Goal: Task Accomplishment & Management: Use online tool/utility

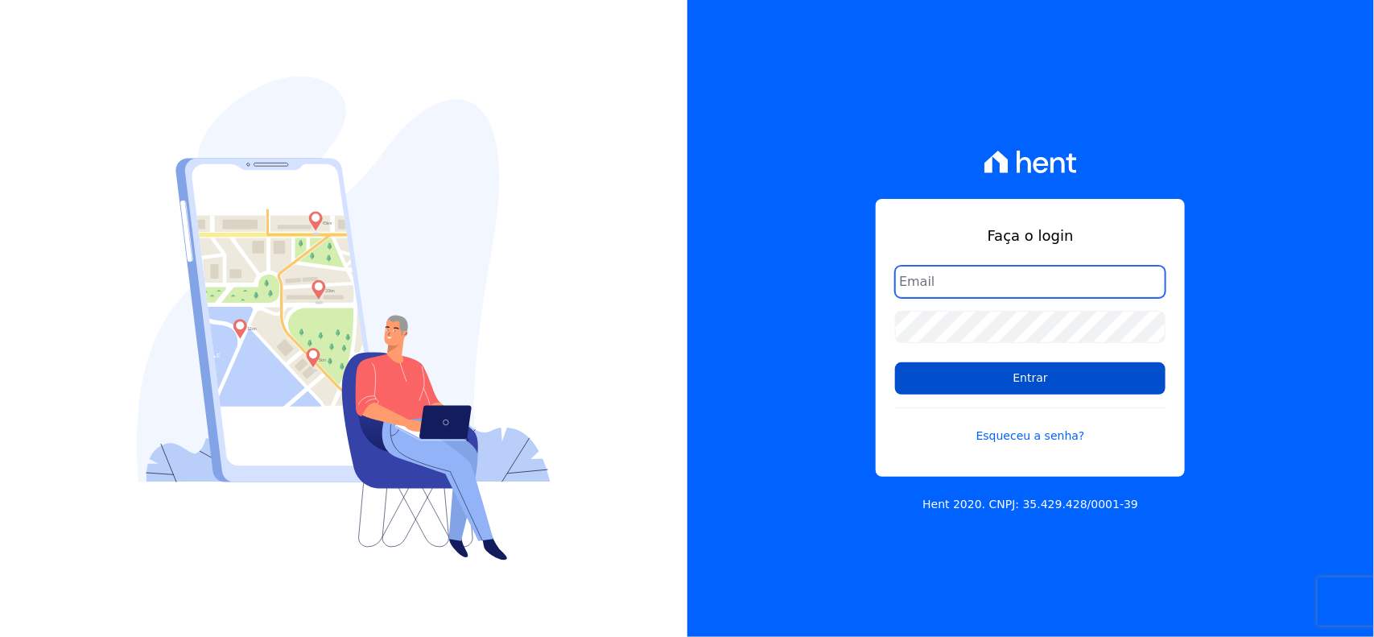
type input "[EMAIL_ADDRESS][DOMAIN_NAME]"
click at [1003, 389] on input "Entrar" at bounding box center [1030, 378] width 270 height 32
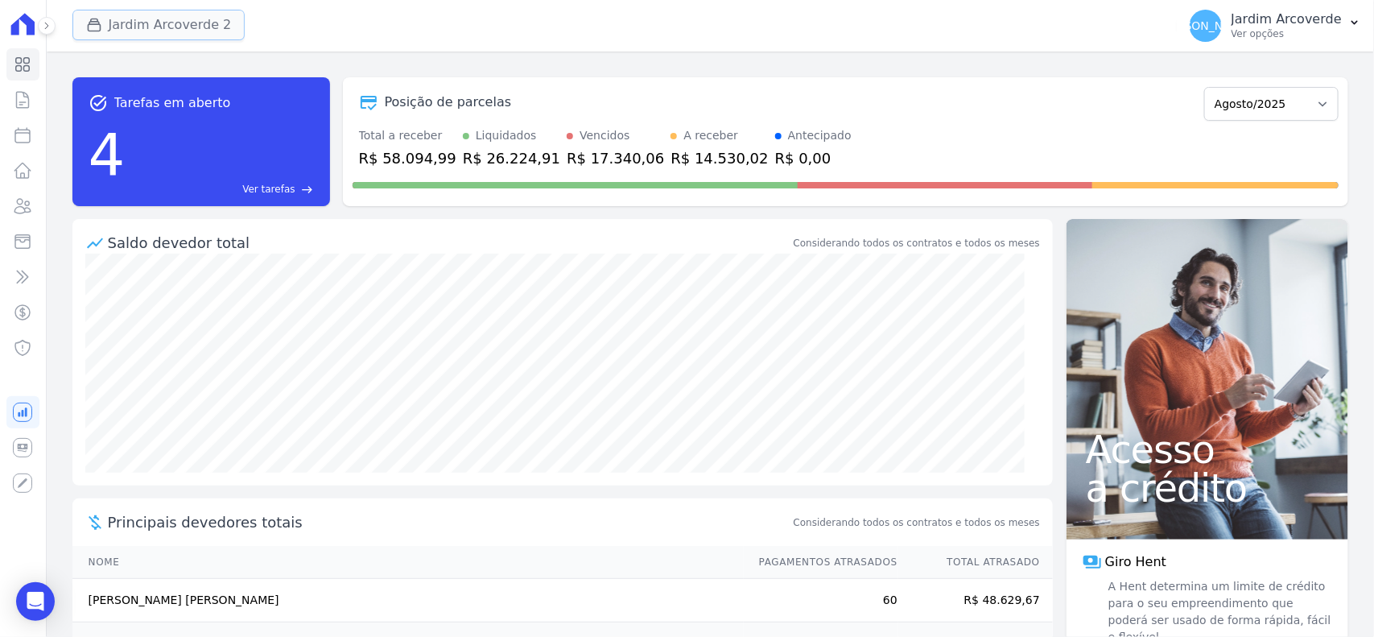
click at [202, 24] on button "Jardim Arcoverde 2" at bounding box center [158, 25] width 173 height 31
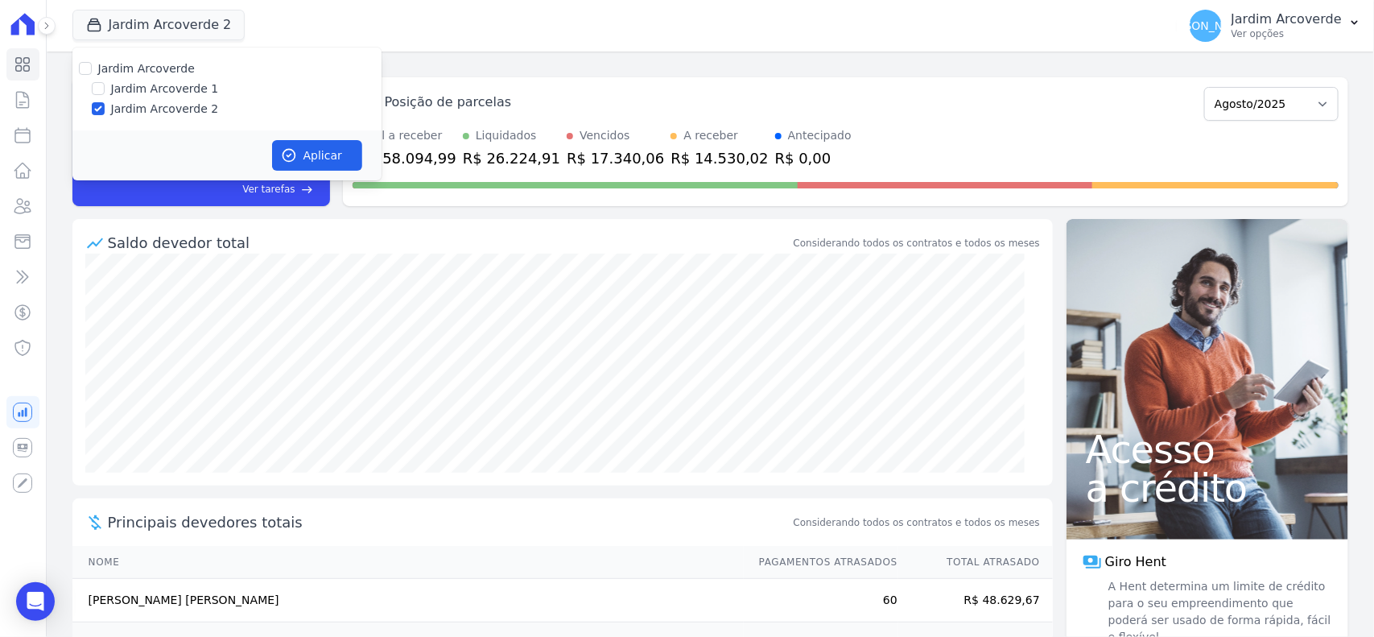
click at [167, 93] on label "Jardim Arcoverde 1" at bounding box center [165, 88] width 108 height 17
click at [105, 93] on input "Jardim Arcoverde 1" at bounding box center [98, 88] width 13 height 13
checkbox input "true"
click at [324, 154] on button "Aplicar" at bounding box center [317, 155] width 90 height 31
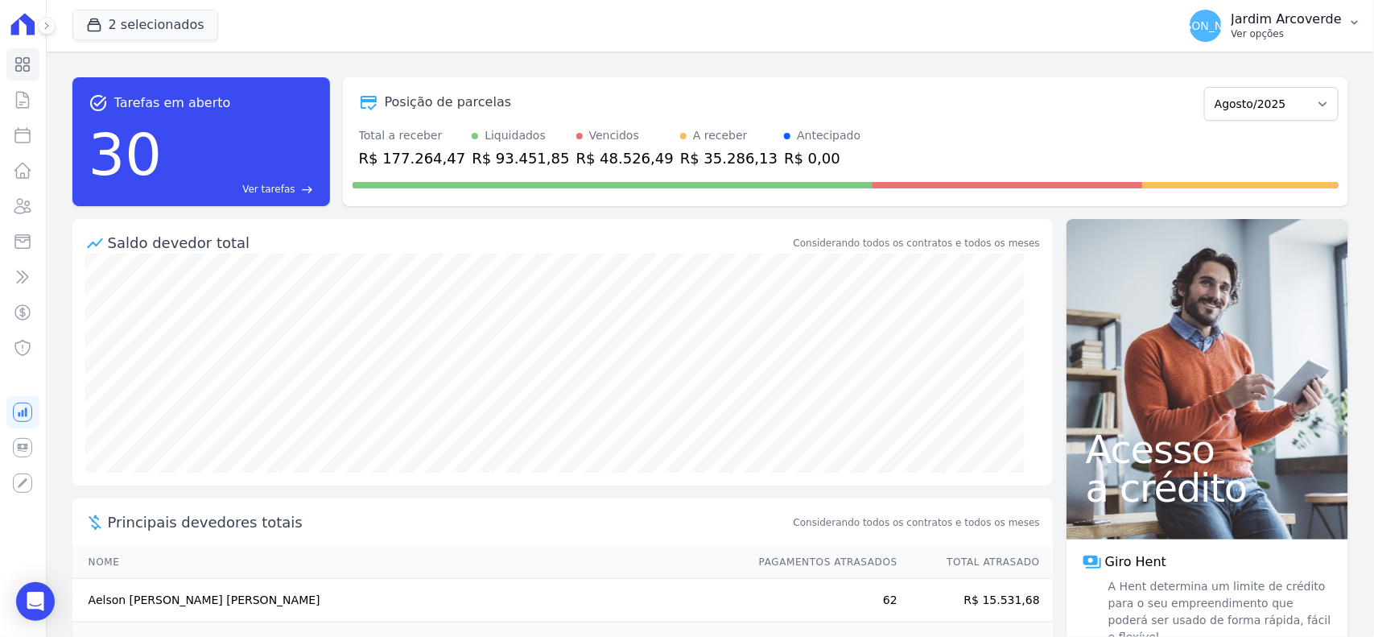
click at [1322, 16] on p "Jardim Arcoverde" at bounding box center [1286, 19] width 110 height 16
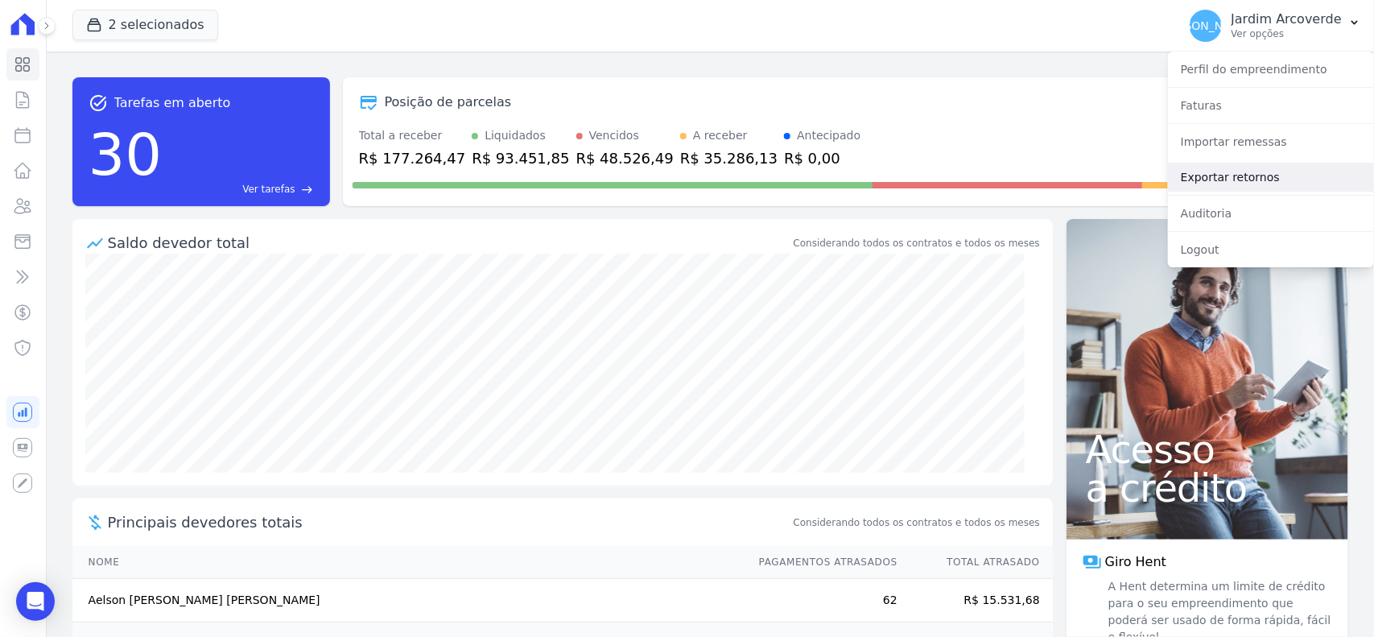
click at [1273, 178] on link "Exportar retornos" at bounding box center [1271, 177] width 206 height 29
